Goal: Task Accomplishment & Management: Use online tool/utility

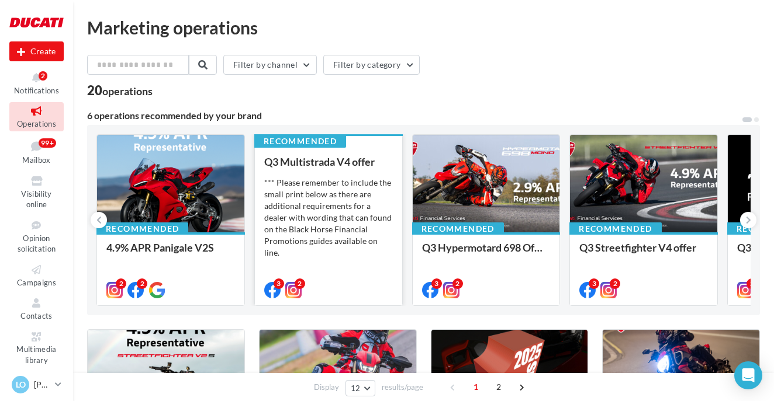
scroll to position [50, 0]
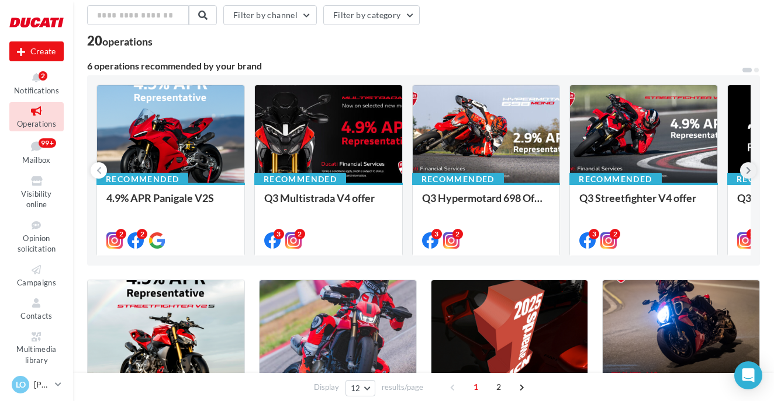
click at [747, 170] on icon at bounding box center [748, 171] width 5 height 12
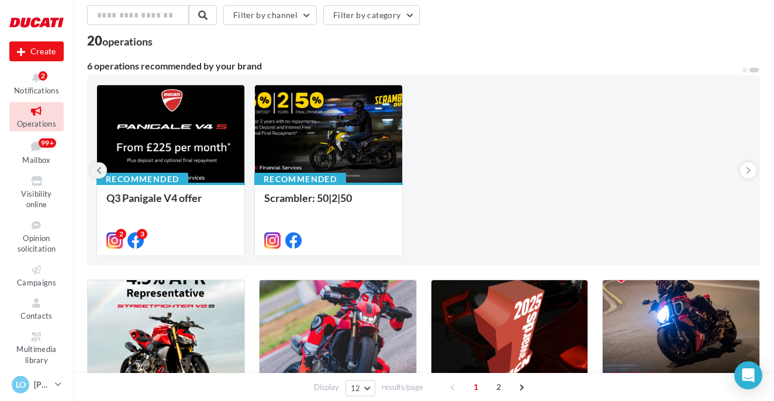
click at [98, 168] on icon at bounding box center [98, 171] width 5 height 12
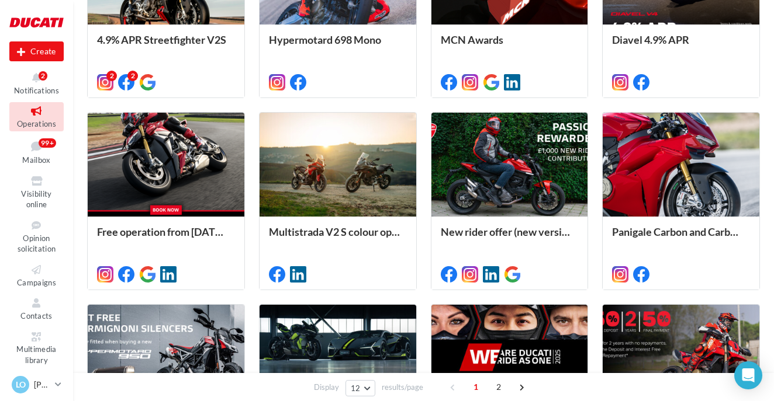
scroll to position [411, 0]
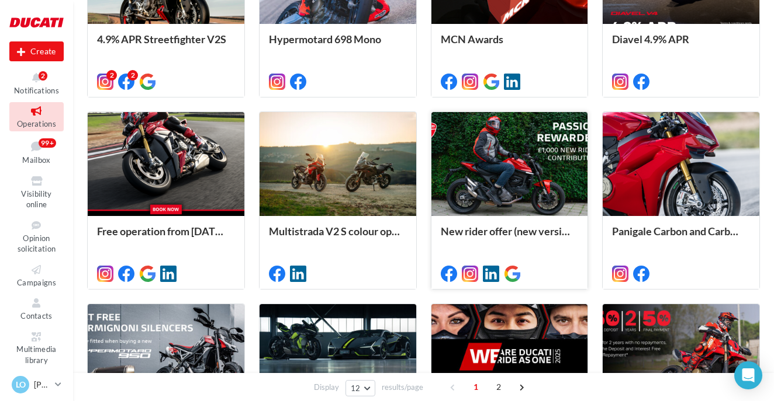
click at [463, 158] on div at bounding box center [509, 164] width 157 height 105
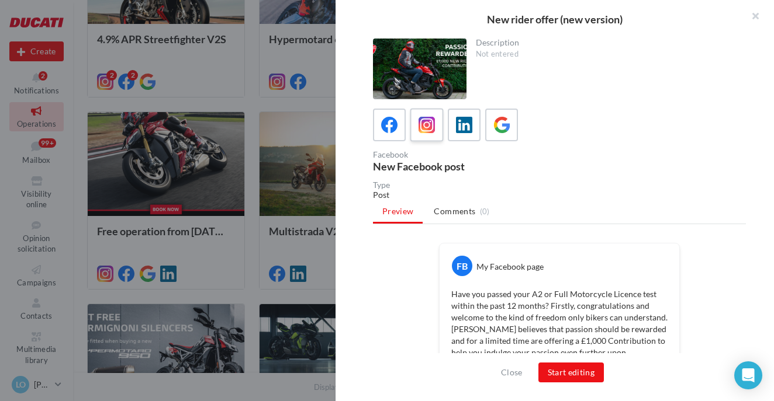
click at [417, 122] on div at bounding box center [427, 126] width 22 height 22
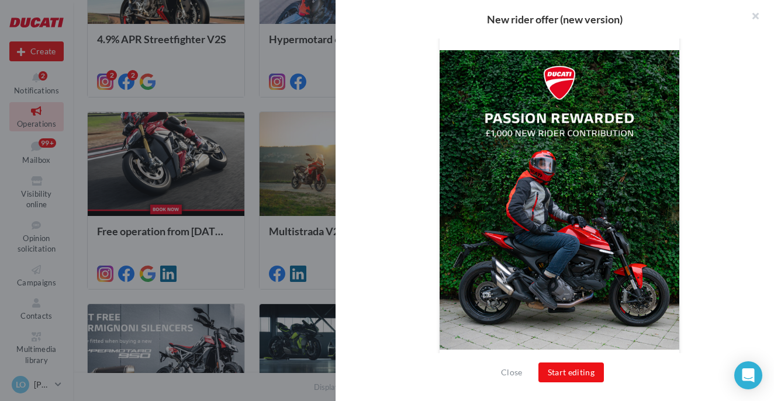
scroll to position [240, 0]
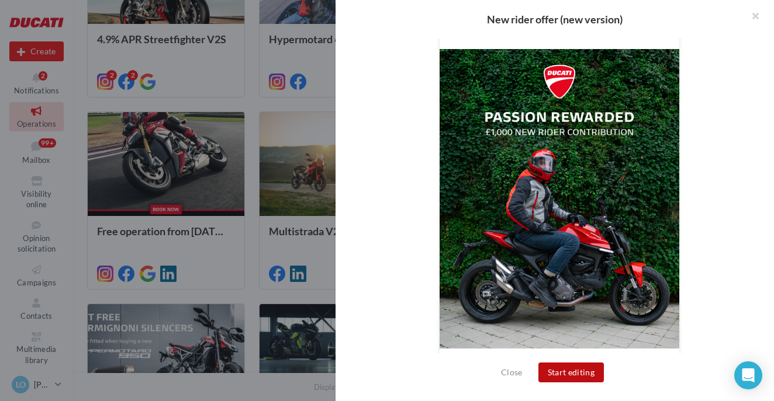
click at [585, 372] on button "Start editing" at bounding box center [571, 373] width 66 height 20
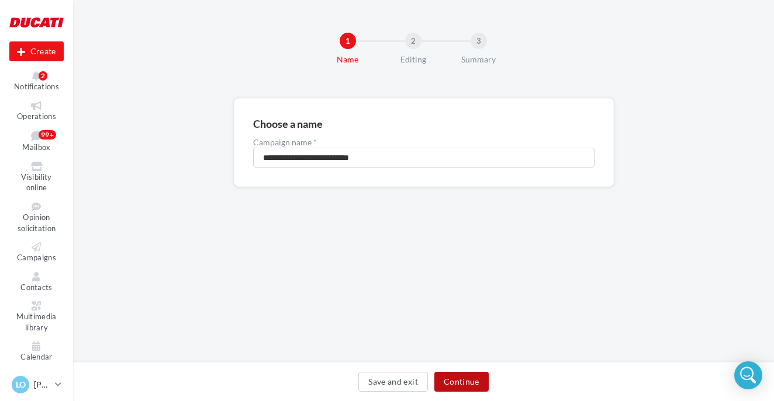
click at [452, 379] on button "Continue" at bounding box center [461, 382] width 54 height 20
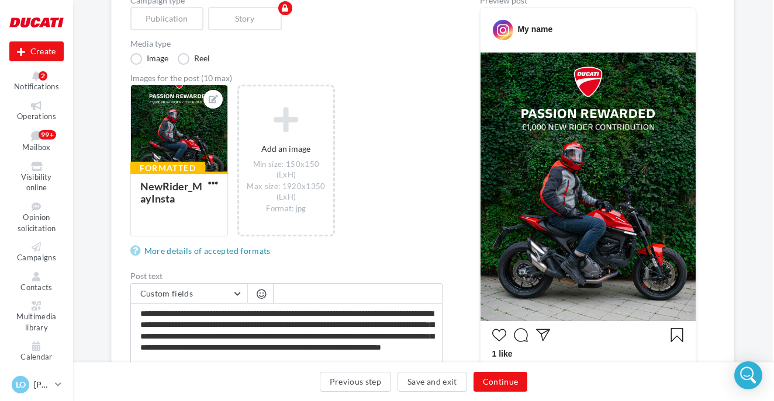
scroll to position [140, 1]
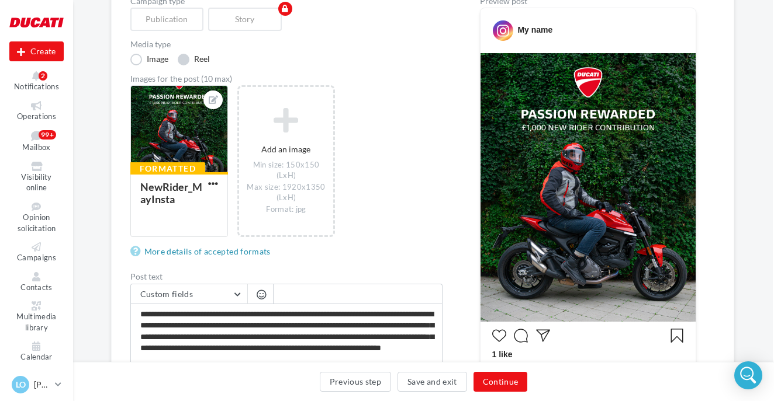
click at [182, 61] on label "Reel" at bounding box center [194, 60] width 32 height 12
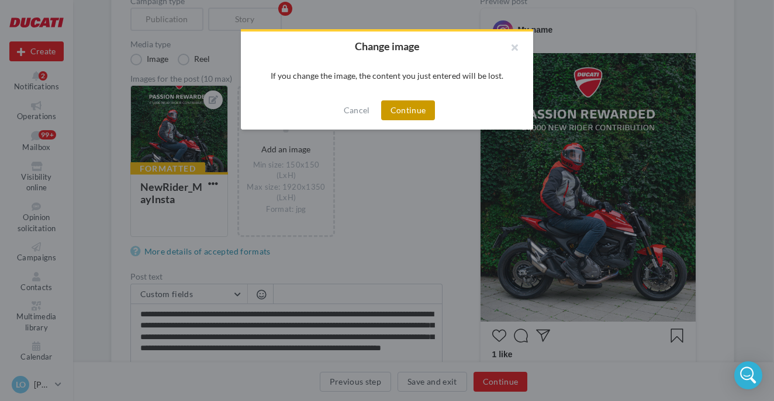
click at [386, 109] on button "Continue" at bounding box center [408, 110] width 54 height 20
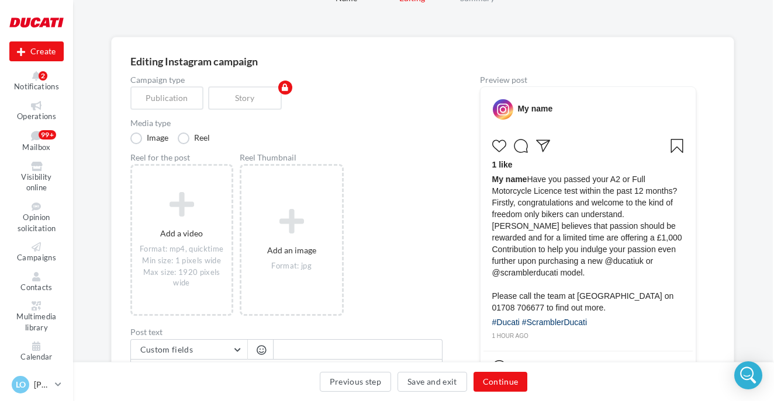
scroll to position [51, 1]
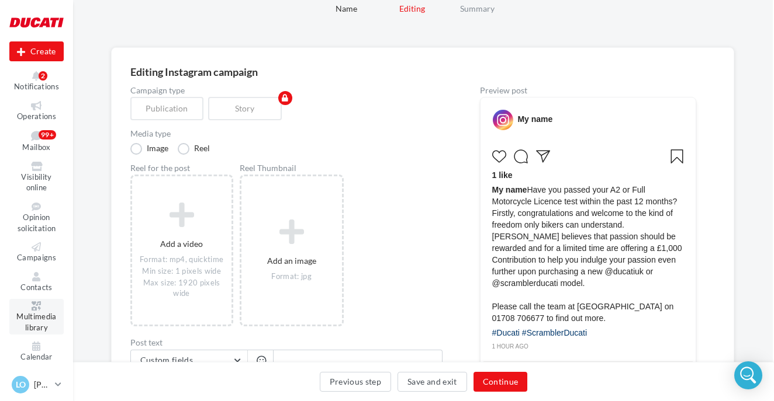
click at [39, 300] on link "Multimedia library" at bounding box center [36, 317] width 54 height 36
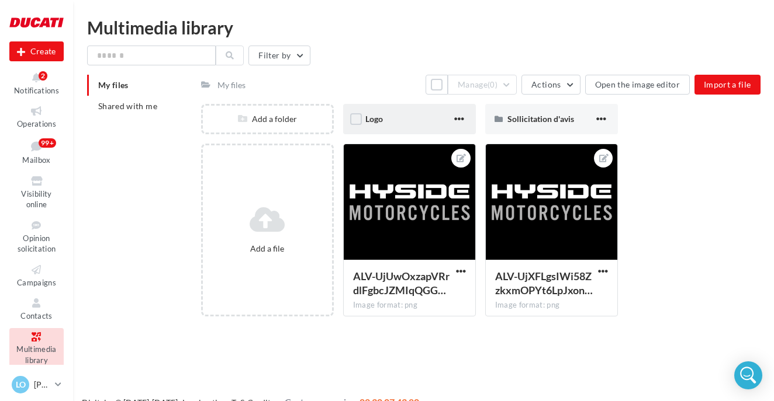
click at [366, 121] on span "Logo" at bounding box center [374, 119] width 18 height 10
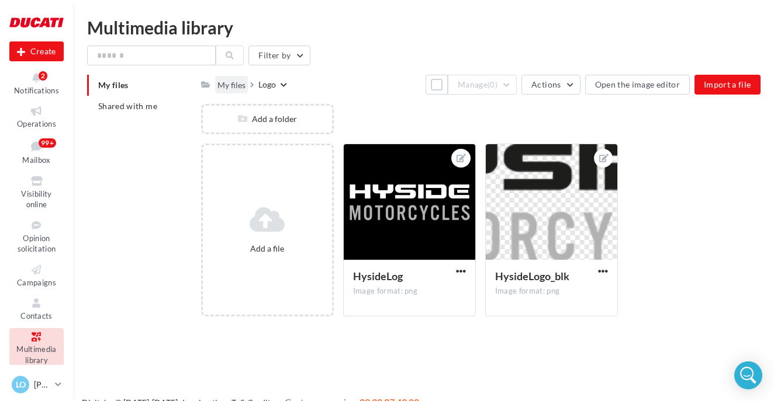
click at [234, 85] on div "My files" at bounding box center [231, 85] width 28 height 12
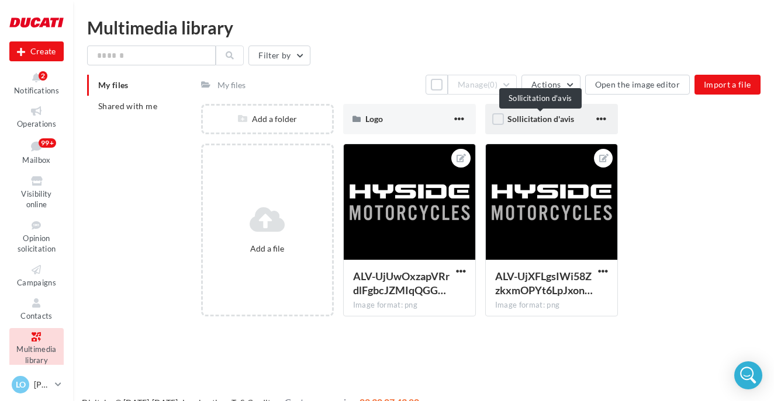
click at [547, 120] on span "Sollicitation d'avis" at bounding box center [540, 119] width 67 height 10
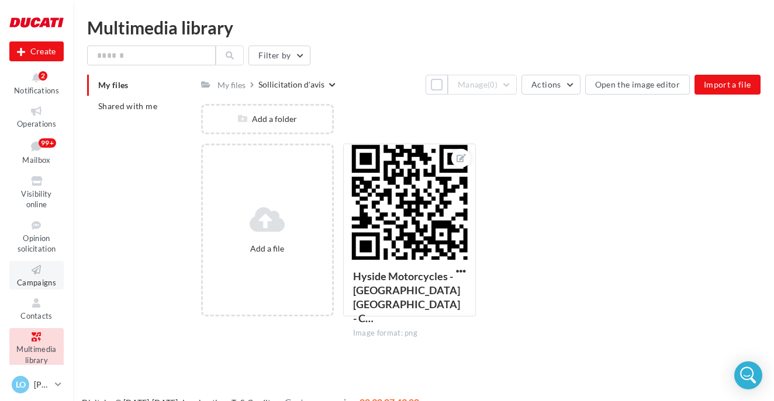
click at [40, 269] on icon at bounding box center [36, 270] width 47 height 13
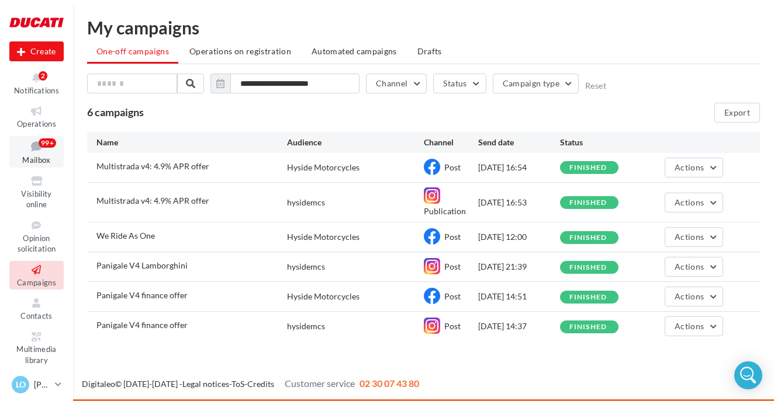
click at [40, 154] on link "Mailbox 99+" at bounding box center [36, 152] width 54 height 32
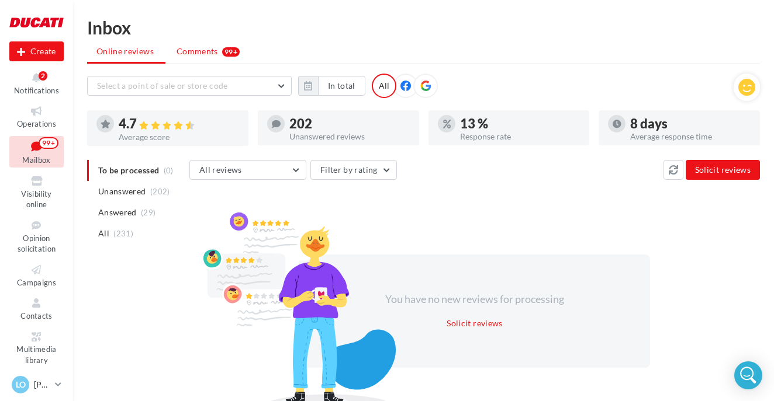
click at [198, 43] on li "Comments 99+" at bounding box center [208, 51] width 82 height 21
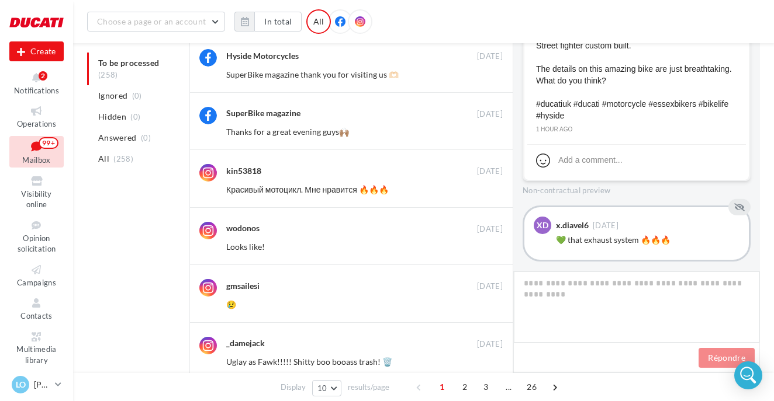
scroll to position [278, 0]
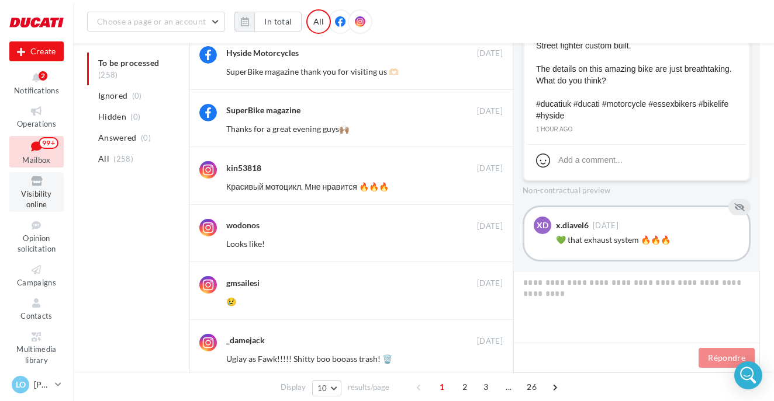
click at [40, 188] on link "Visibility online" at bounding box center [36, 192] width 54 height 40
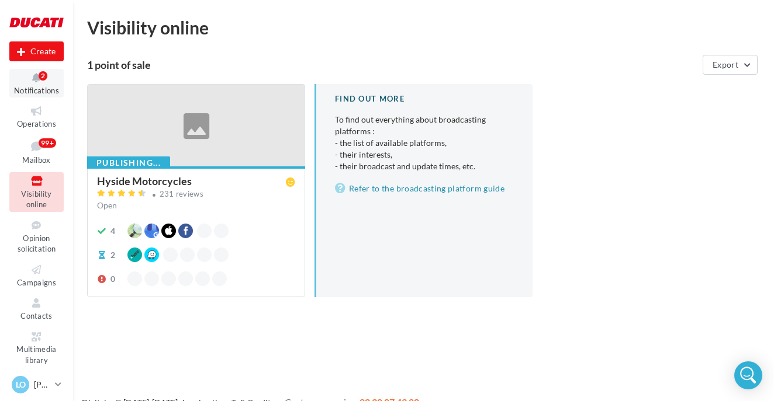
click at [31, 90] on span "Notifications" at bounding box center [36, 90] width 45 height 9
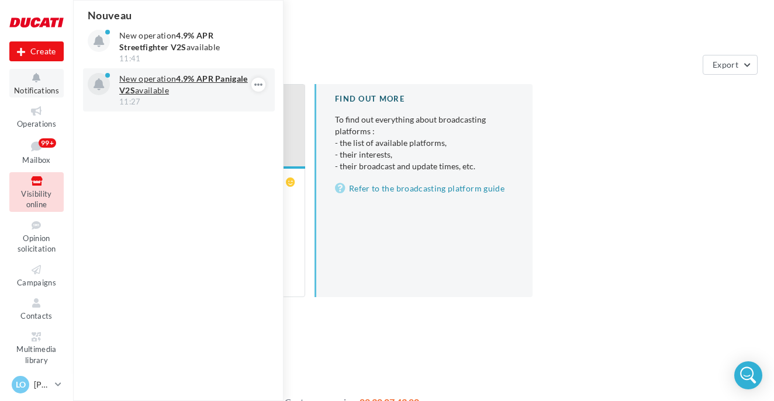
click at [147, 70] on div "New operation 4.9% APR Panigale V2S available 11:27" at bounding box center [179, 89] width 192 height 43
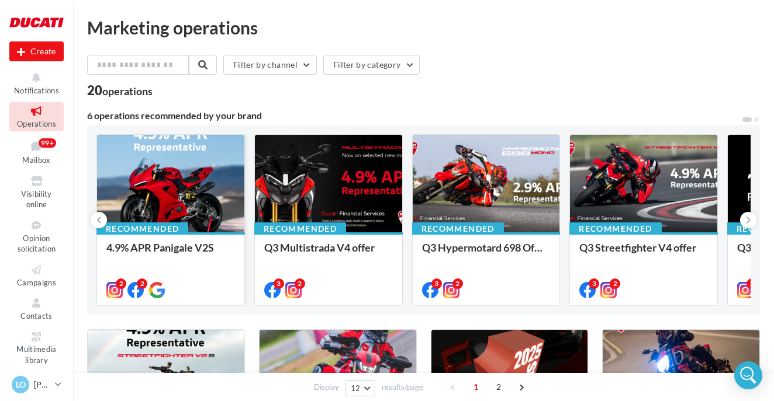
click at [152, 185] on div at bounding box center [170, 184] width 147 height 99
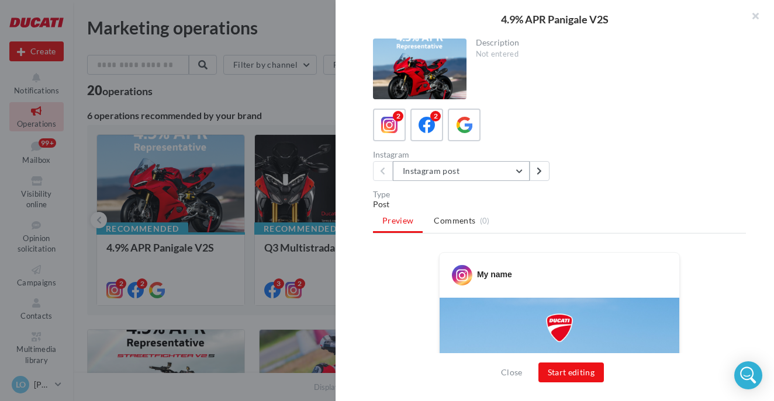
click at [521, 174] on button "Instagram post" at bounding box center [461, 171] width 137 height 20
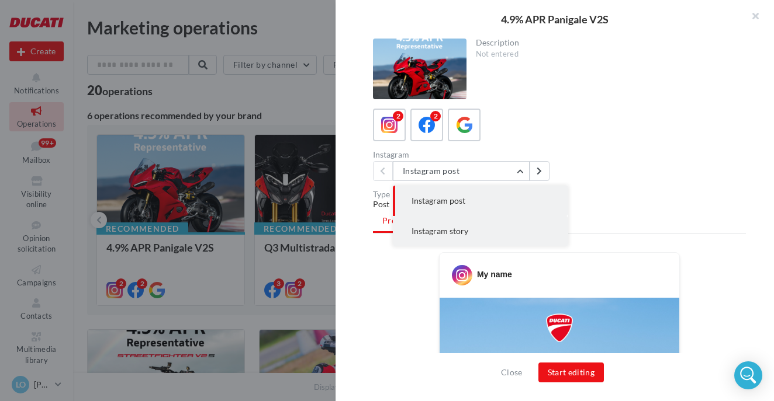
click at [490, 233] on button "Instagram story" at bounding box center [480, 231] width 175 height 30
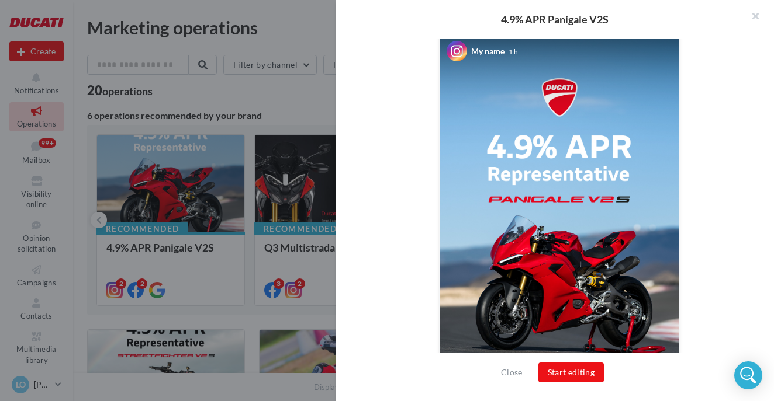
scroll to position [331, 0]
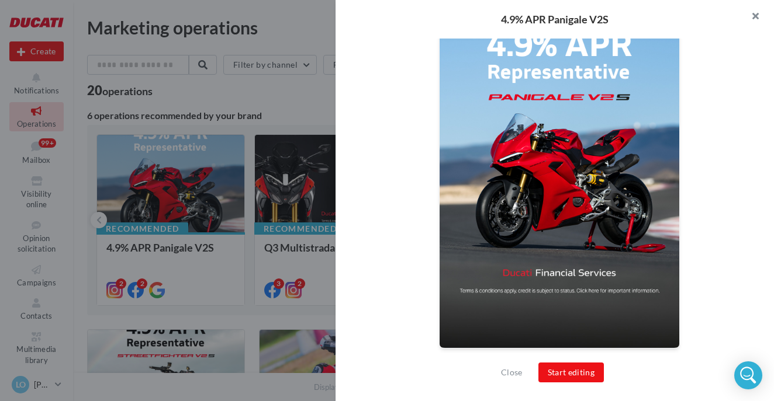
click at [757, 12] on button "button" at bounding box center [750, 17] width 47 height 35
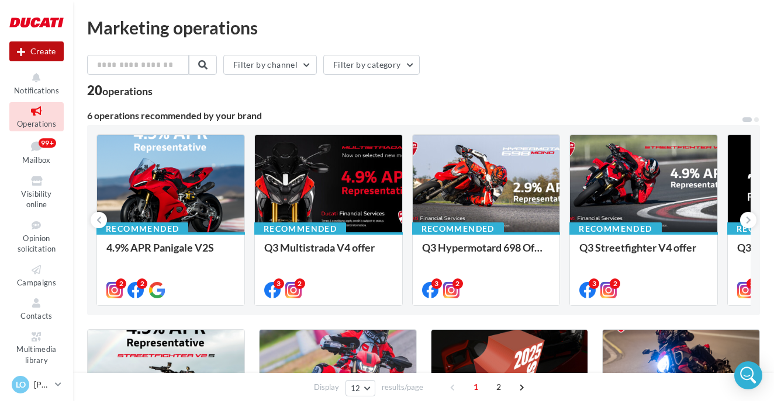
click at [26, 56] on button "Create" at bounding box center [36, 51] width 54 height 20
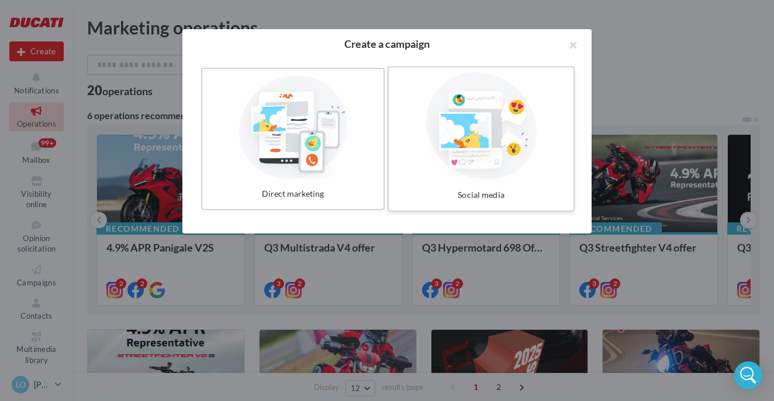
click at [462, 135] on div at bounding box center [480, 126] width 175 height 108
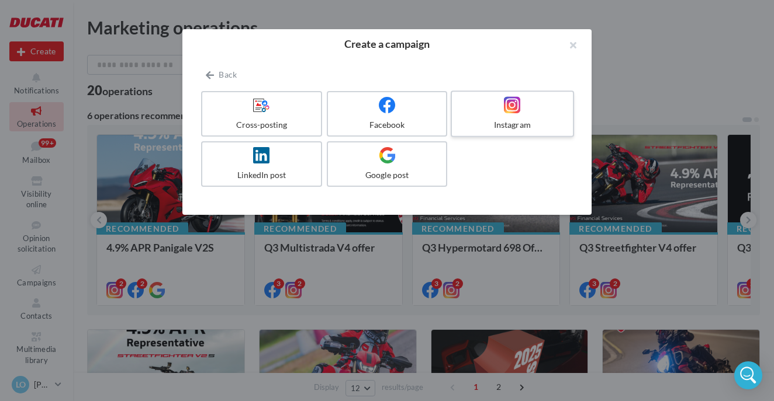
click at [539, 116] on label "Instagram" at bounding box center [511, 114] width 123 height 47
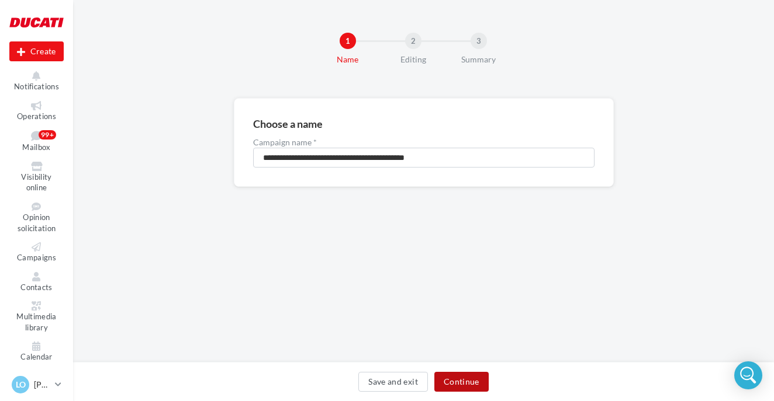
click at [453, 388] on button "Continue" at bounding box center [461, 382] width 54 height 20
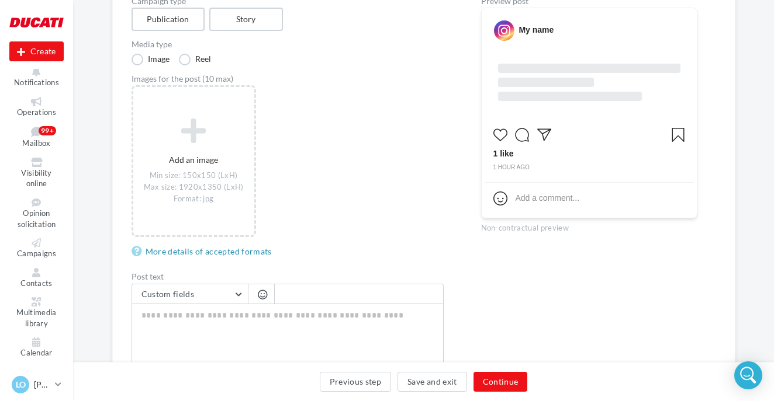
scroll to position [260, 0]
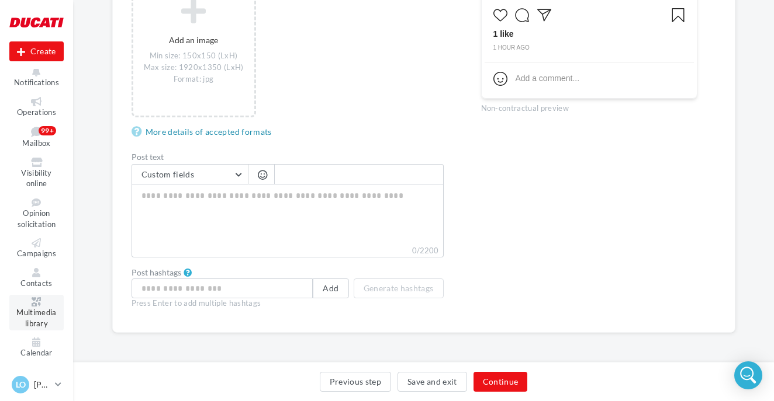
click at [40, 311] on span "Multimedia library" at bounding box center [36, 318] width 40 height 20
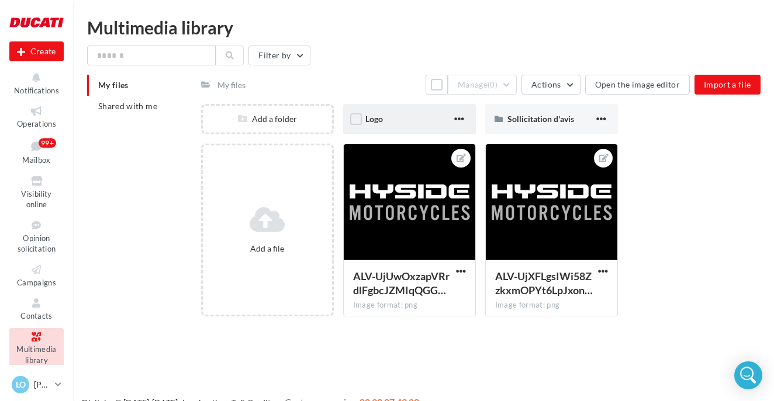
click at [411, 110] on div "Logo" at bounding box center [409, 119] width 133 height 30
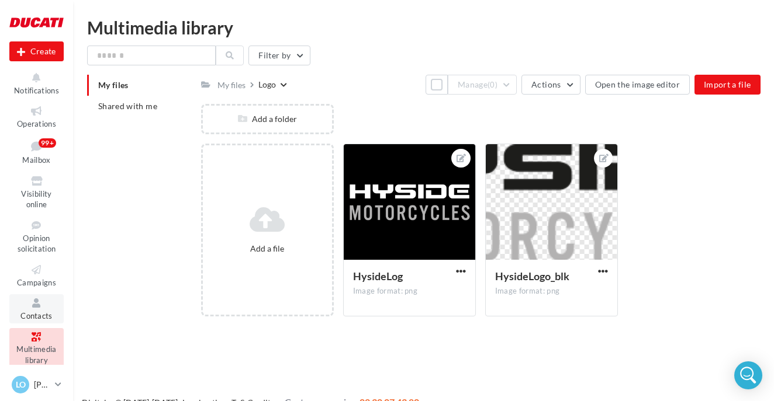
click at [27, 308] on icon at bounding box center [36, 303] width 47 height 13
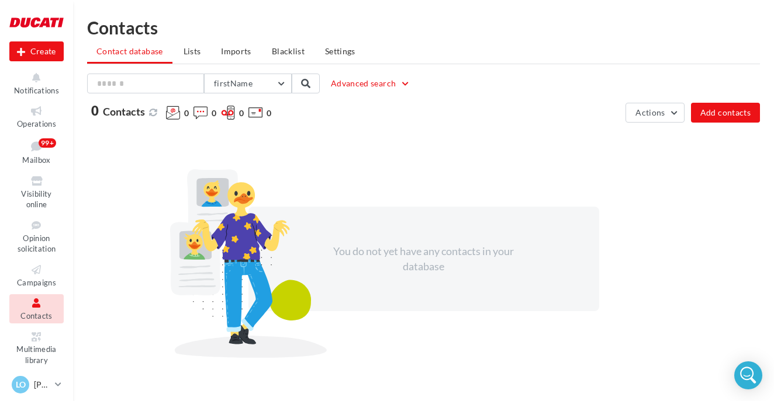
click at [37, 279] on span "Campaigns" at bounding box center [36, 282] width 39 height 9
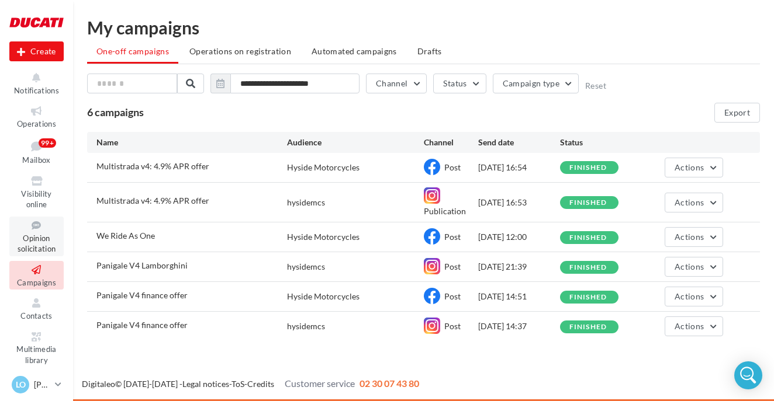
click at [38, 234] on span "Opinion solicitation" at bounding box center [37, 244] width 39 height 20
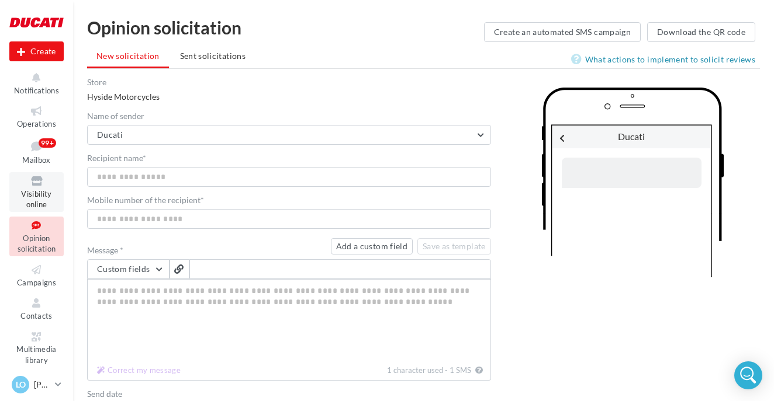
click at [27, 186] on icon at bounding box center [36, 181] width 47 height 13
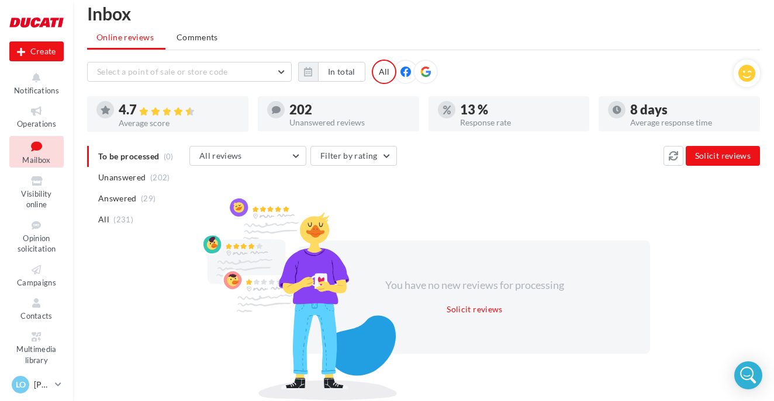
scroll to position [15, 0]
click at [40, 113] on icon at bounding box center [36, 111] width 47 height 13
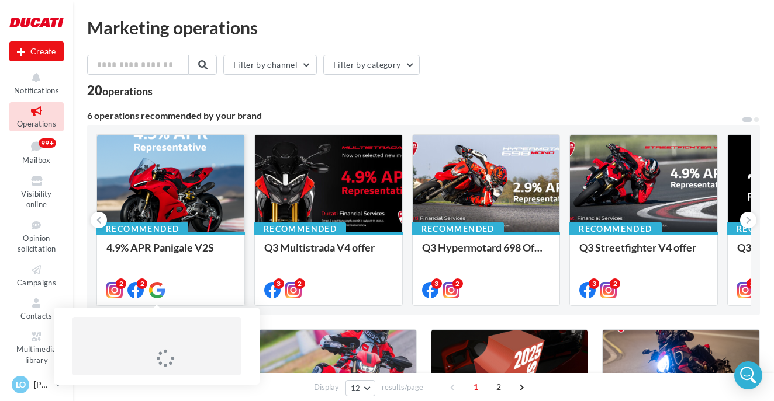
click at [159, 290] on icon at bounding box center [156, 290] width 16 height 16
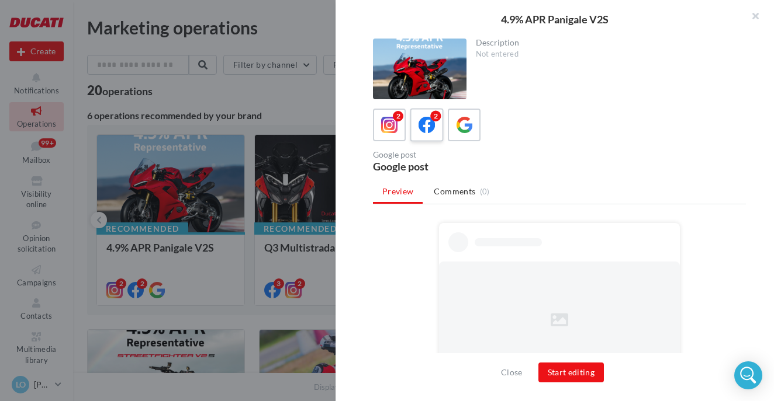
click at [418, 127] on icon at bounding box center [426, 125] width 17 height 17
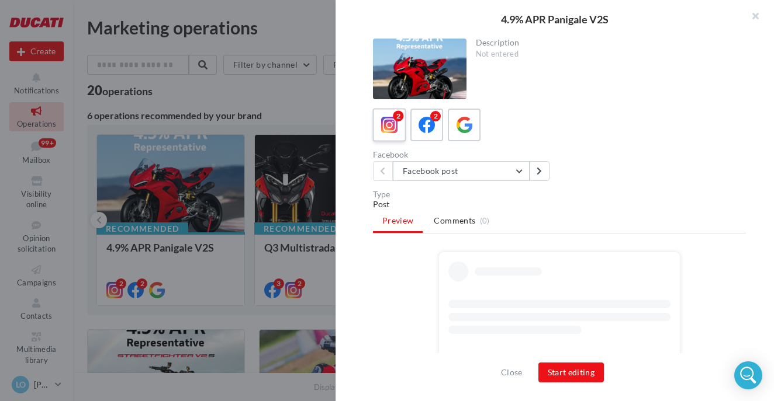
click at [394, 124] on icon at bounding box center [389, 125] width 17 height 17
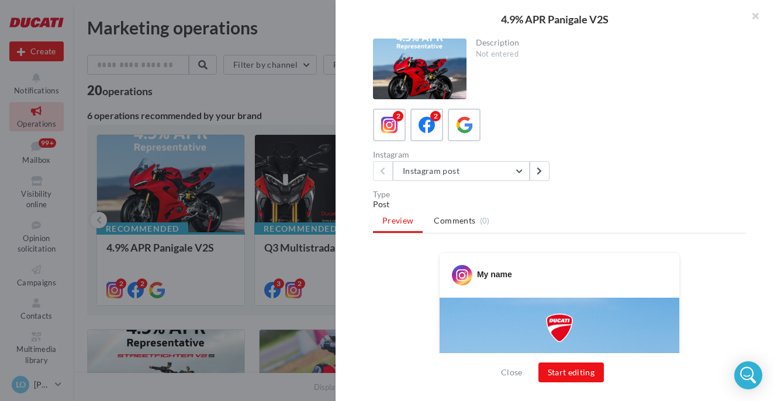
click at [415, 68] on div at bounding box center [419, 69] width 93 height 61
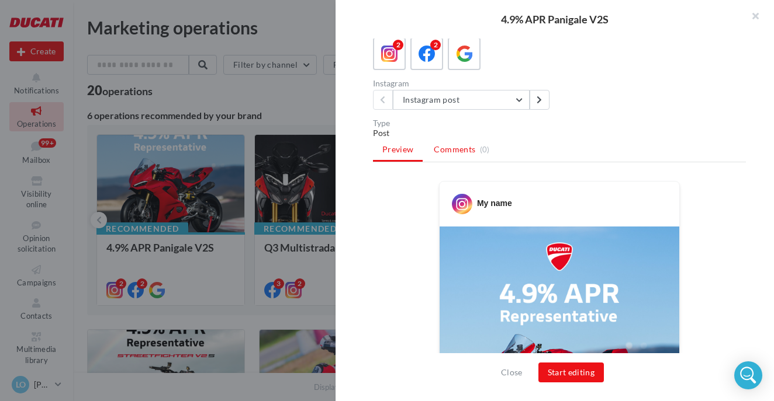
scroll to position [67, 0]
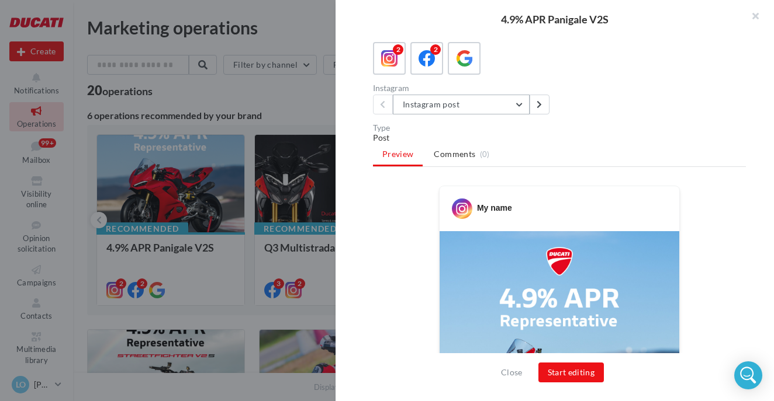
click at [437, 103] on button "Instagram post" at bounding box center [461, 105] width 137 height 20
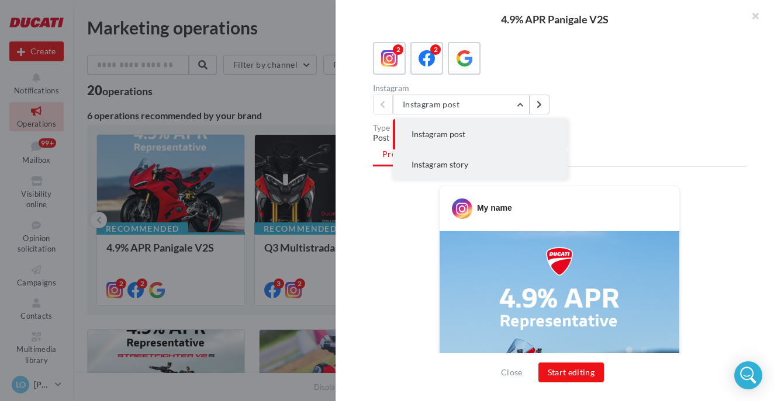
click at [472, 158] on button "Instagram story" at bounding box center [480, 165] width 175 height 30
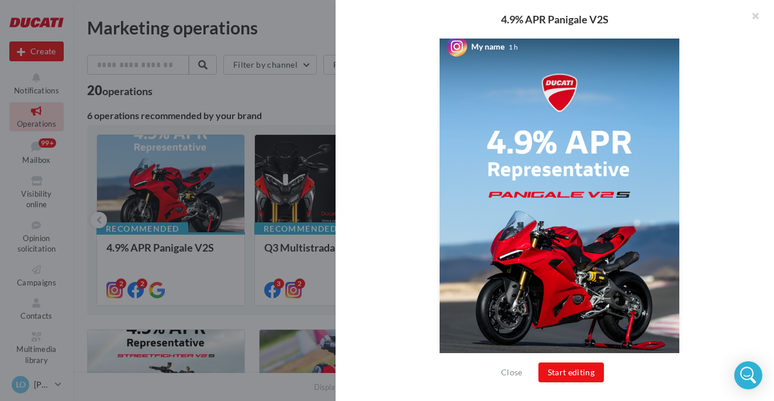
scroll to position [231, 0]
